Goal: Find specific page/section: Find specific page/section

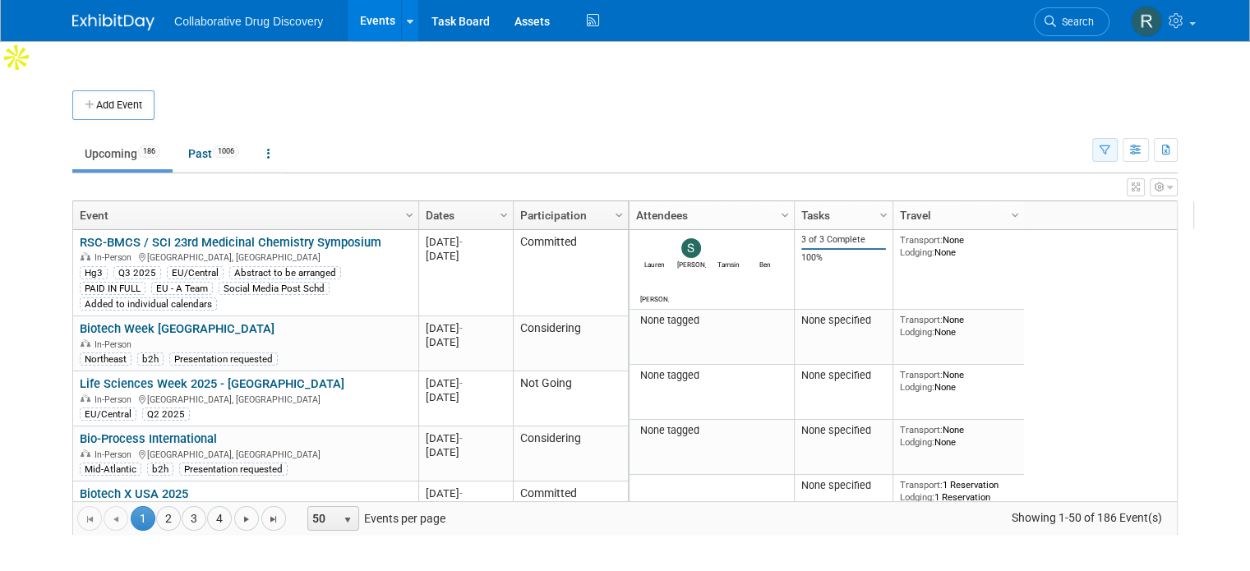
click at [1110, 145] on icon "button" at bounding box center [1105, 150] width 11 height 11
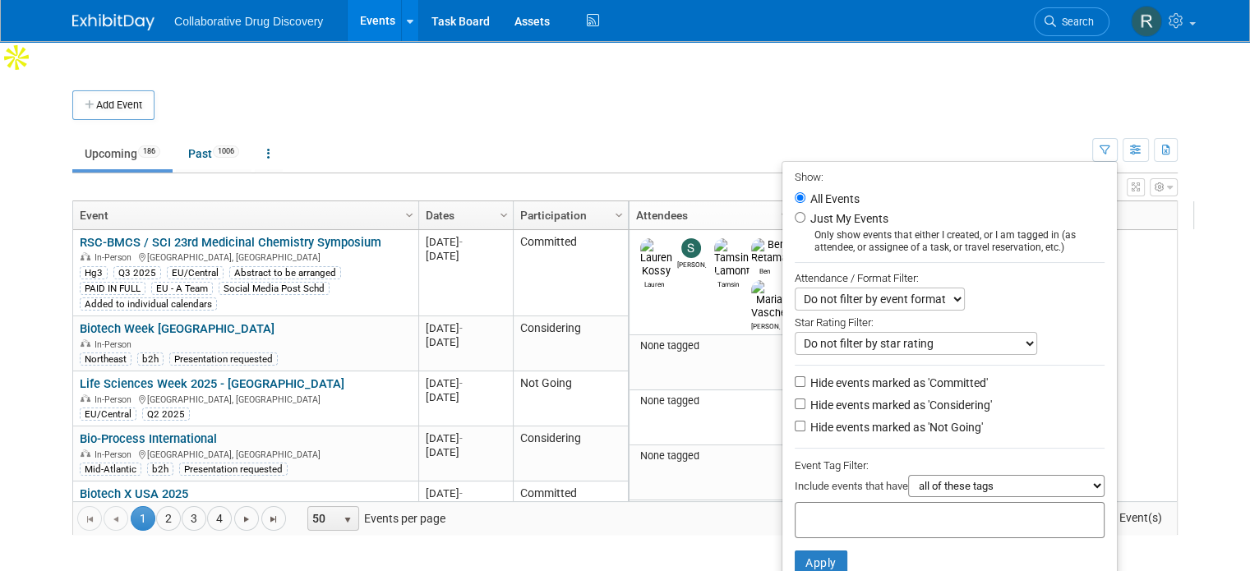
click at [904, 510] on input "text" at bounding box center [868, 518] width 132 height 16
type input "EU"
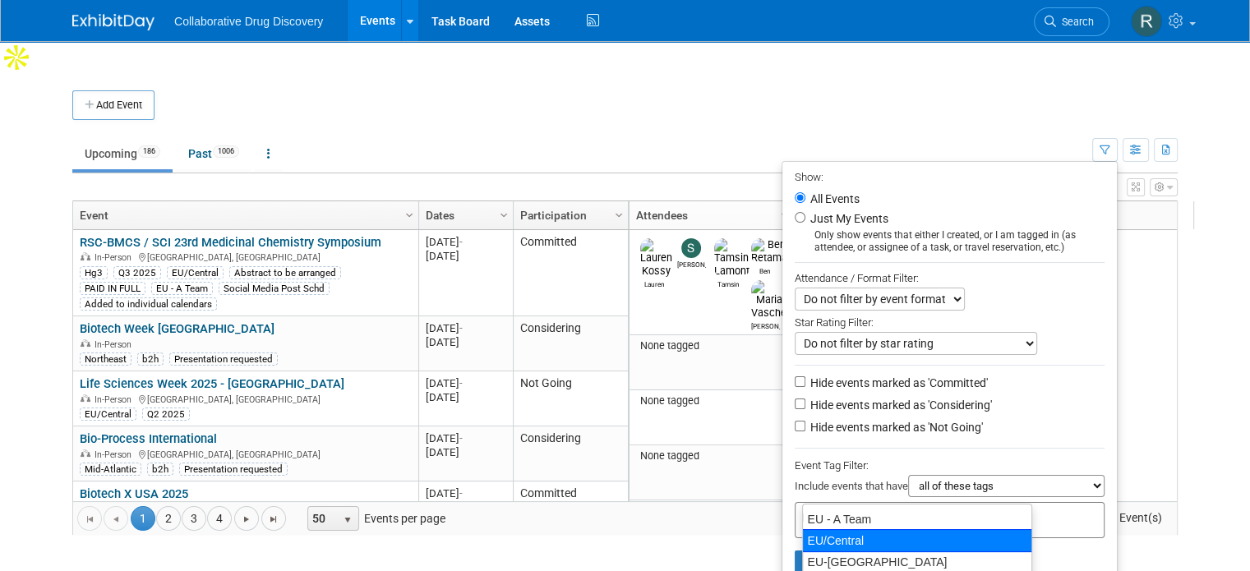
click at [844, 531] on div "EU/Central" at bounding box center [917, 540] width 230 height 23
type input "EU/Central"
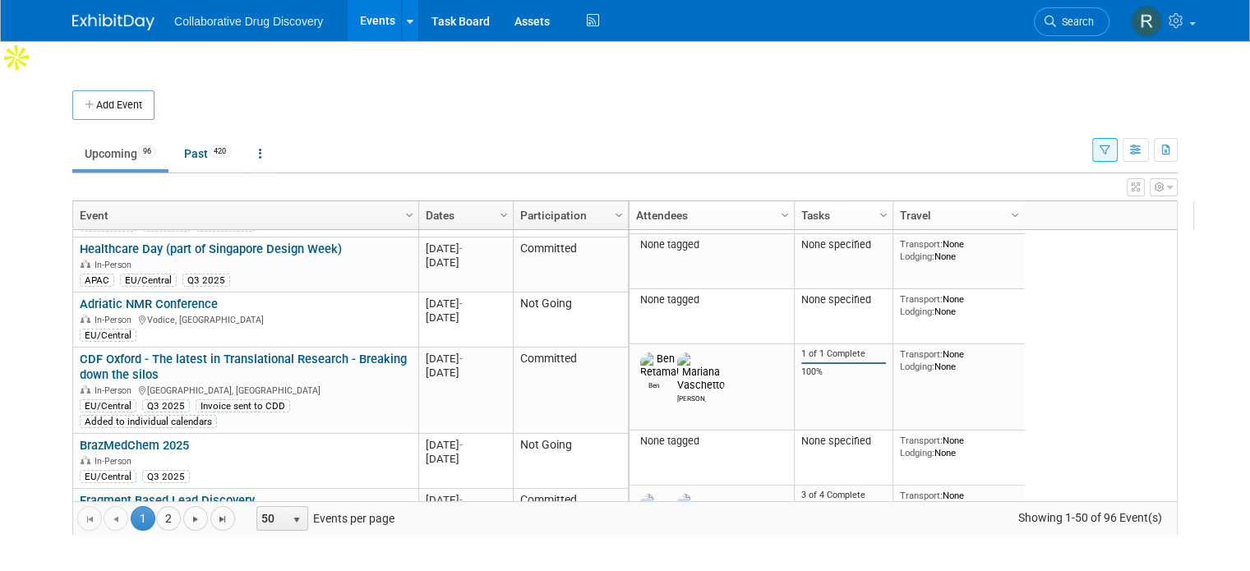
scroll to position [383, 0]
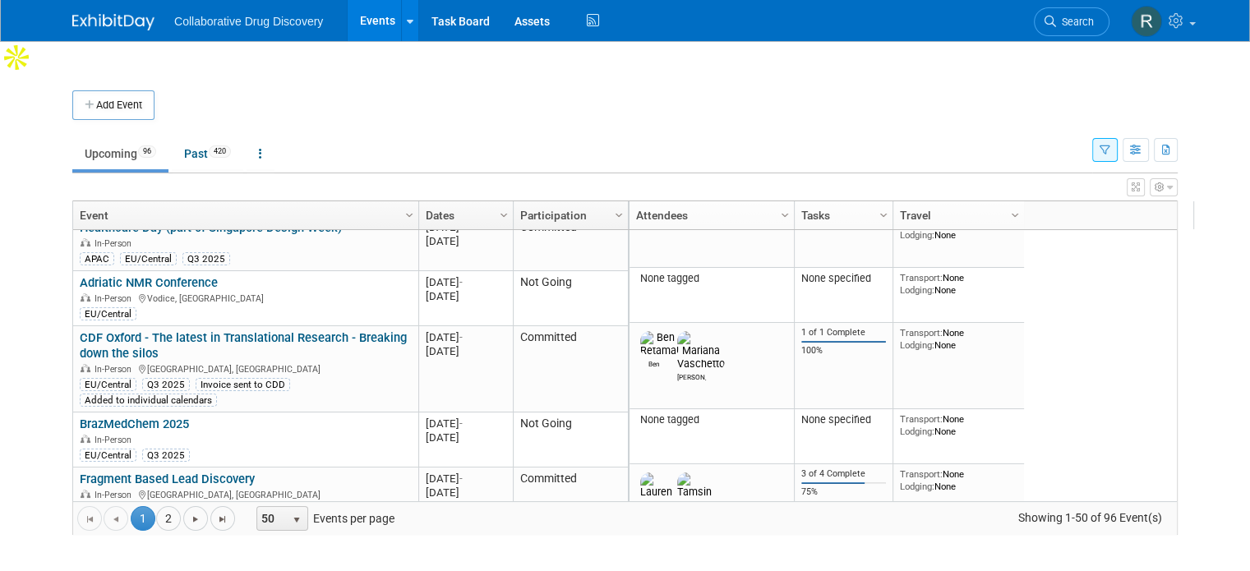
click at [1175, 454] on div "Lauren Susana Tamsin Ben Mariana 3 of 3 Complete 100% Transport: None Lodging: …" at bounding box center [917, 365] width 578 height 271
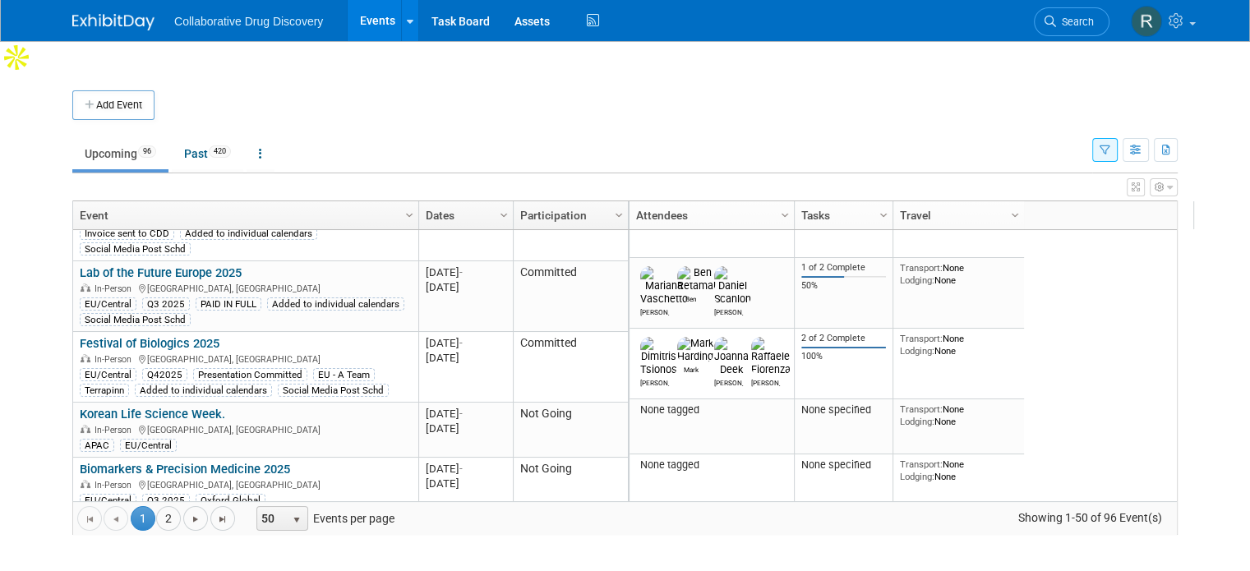
scroll to position [1106, 0]
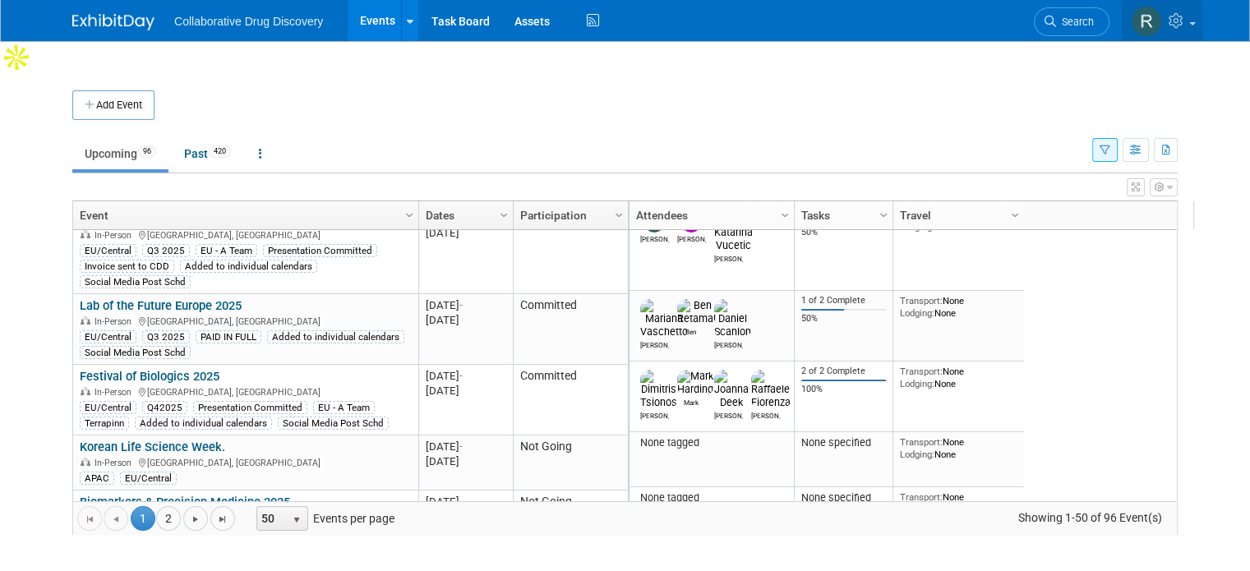
click at [1202, 29] on link at bounding box center [1162, 20] width 81 height 41
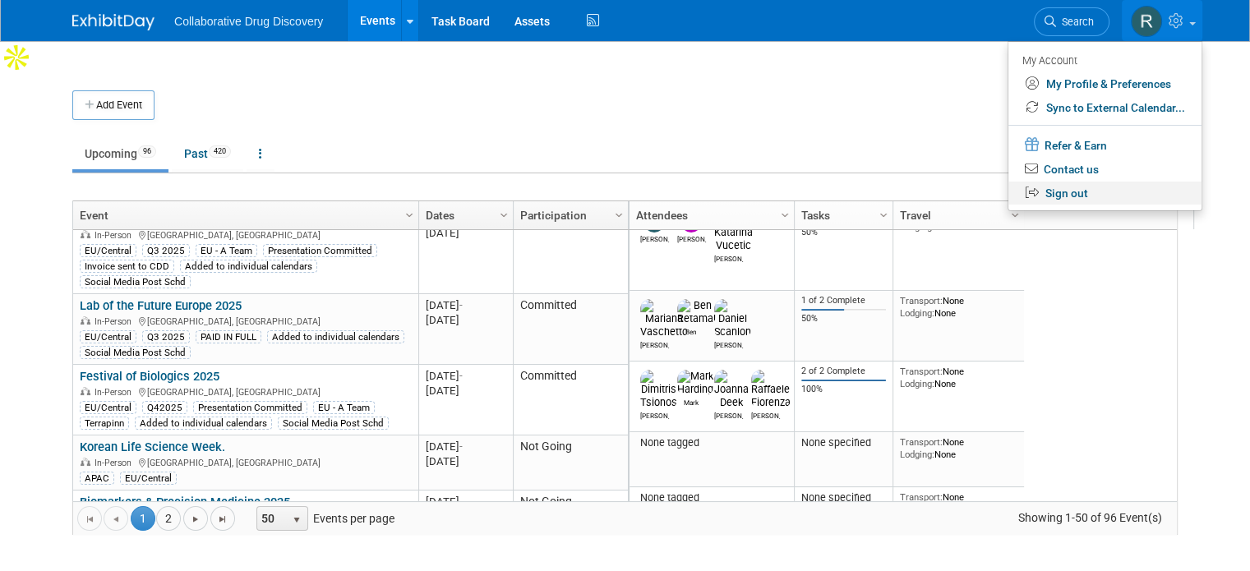
click at [1100, 195] on link "Sign out" at bounding box center [1104, 194] width 193 height 24
